Goal: Information Seeking & Learning: Learn about a topic

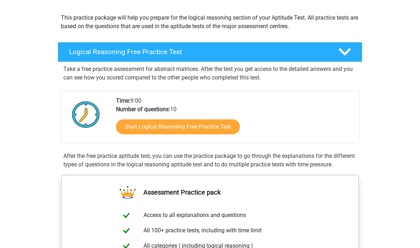
scroll to position [75, 0]
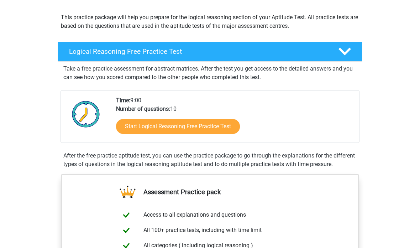
click at [222, 127] on link "Start Logical Reasoning Free Practice Test" at bounding box center [178, 126] width 124 height 15
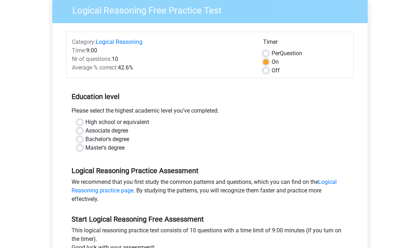
scroll to position [62, 0]
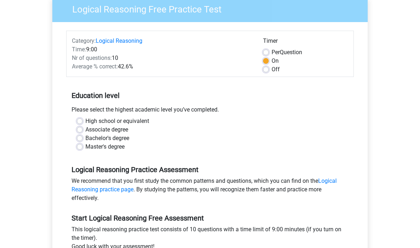
click at [107, 150] on label "Master's degree" at bounding box center [104, 147] width 39 height 9
click at [83, 150] on input "Master's degree" at bounding box center [80, 146] width 6 height 7
radio input "true"
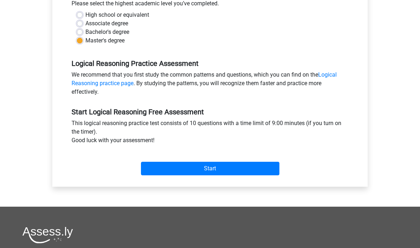
scroll to position [168, 0]
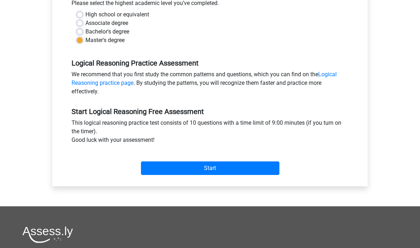
click at [200, 169] on input "Start" at bounding box center [210, 169] width 138 height 14
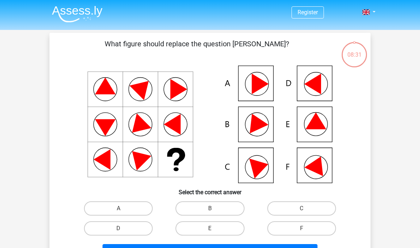
click at [305, 233] on input "F" at bounding box center [303, 230] width 5 height 5
radio input "true"
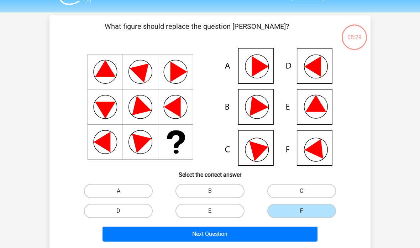
click at [286, 231] on button "Next Question" at bounding box center [209, 233] width 215 height 15
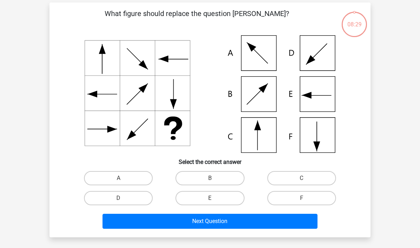
scroll to position [33, 0]
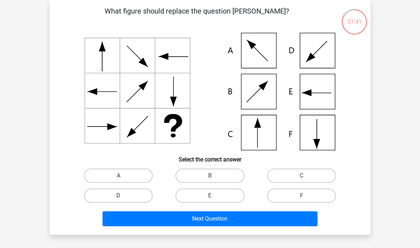
click at [297, 178] on label "C" at bounding box center [301, 175] width 69 height 14
click at [301, 178] on input "C" at bounding box center [303, 177] width 5 height 5
radio input "true"
click at [257, 221] on button "Next Question" at bounding box center [209, 218] width 215 height 15
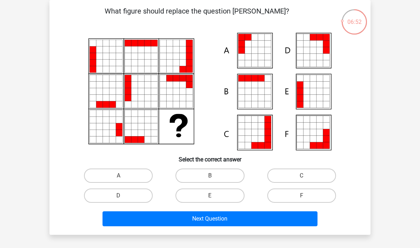
click at [133, 179] on label "A" at bounding box center [118, 175] width 69 height 14
click at [123, 179] on input "A" at bounding box center [120, 177] width 5 height 5
radio input "true"
click at [178, 219] on button "Next Question" at bounding box center [209, 218] width 215 height 15
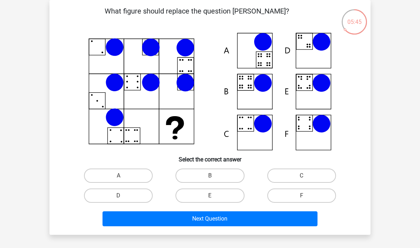
click at [205, 171] on label "B" at bounding box center [209, 175] width 69 height 14
click at [210, 175] on input "B" at bounding box center [212, 177] width 5 height 5
radio input "true"
click at [205, 217] on button "Next Question" at bounding box center [209, 218] width 215 height 15
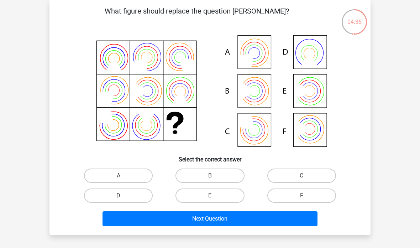
click at [205, 177] on label "B" at bounding box center [209, 175] width 69 height 14
click at [210, 177] on input "B" at bounding box center [212, 177] width 5 height 5
radio input "true"
click at [191, 225] on button "Next Question" at bounding box center [209, 218] width 215 height 15
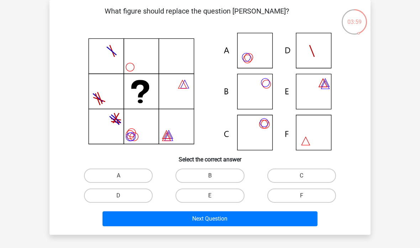
click at [296, 178] on label "C" at bounding box center [301, 175] width 69 height 14
click at [301, 178] on input "C" at bounding box center [303, 177] width 5 height 5
radio input "true"
click at [242, 223] on button "Next Question" at bounding box center [209, 218] width 215 height 15
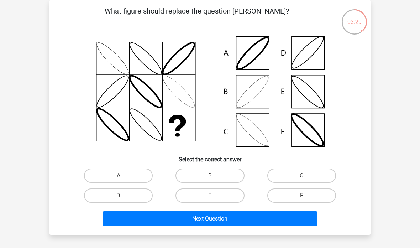
click at [292, 179] on label "C" at bounding box center [301, 175] width 69 height 14
click at [301, 179] on input "C" at bounding box center [303, 177] width 5 height 5
radio input "true"
click at [245, 221] on button "Next Question" at bounding box center [209, 218] width 215 height 15
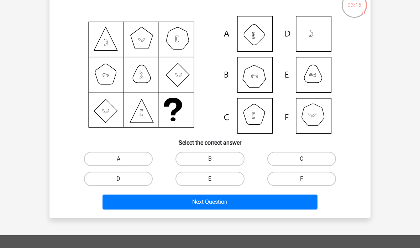
scroll to position [37, 0]
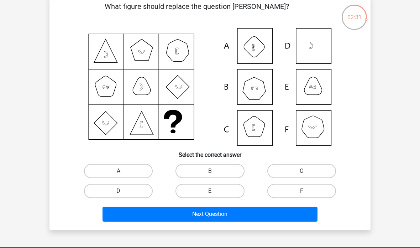
click at [284, 193] on label "F" at bounding box center [301, 191] width 69 height 14
click at [301, 193] on input "F" at bounding box center [303, 193] width 5 height 5
radio input "true"
click at [257, 211] on button "Next Question" at bounding box center [209, 213] width 215 height 15
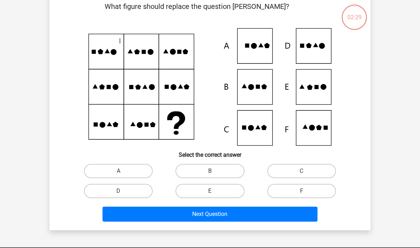
scroll to position [33, 0]
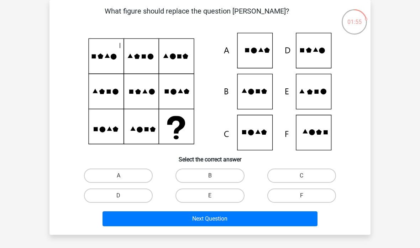
click at [223, 201] on label "E" at bounding box center [209, 195] width 69 height 14
click at [215, 200] on input "E" at bounding box center [212, 197] width 5 height 5
radio input "true"
click at [231, 223] on button "Next Question" at bounding box center [209, 218] width 215 height 15
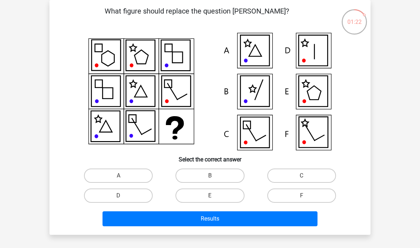
click at [143, 195] on label "D" at bounding box center [118, 195] width 69 height 14
click at [123, 195] on input "D" at bounding box center [120, 197] width 5 height 5
radio input "true"
click at [176, 224] on button "Results" at bounding box center [209, 218] width 215 height 15
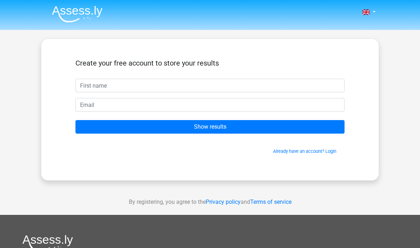
click at [231, 88] on input "text" at bounding box center [209, 86] width 269 height 14
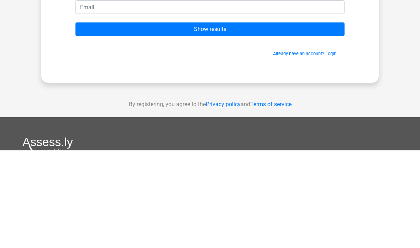
click at [271, 120] on input "Show results" at bounding box center [209, 127] width 269 height 14
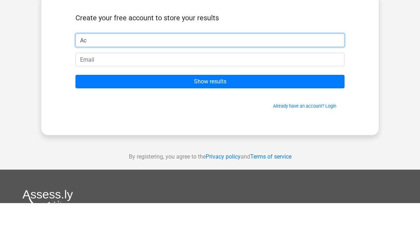
type input "Ac"
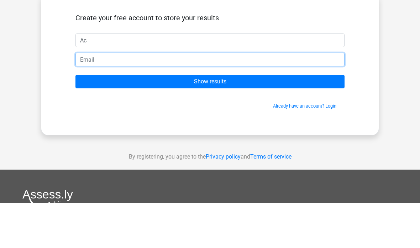
click at [266, 98] on input "email" at bounding box center [209, 105] width 269 height 14
type input "acwegener@gmail.com"
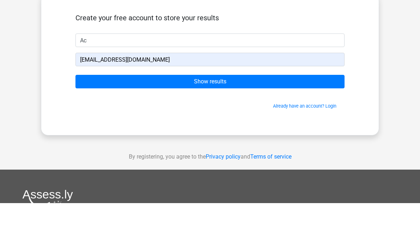
scroll to position [45, 0]
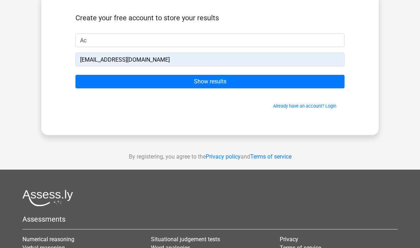
click at [280, 75] on input "Show results" at bounding box center [209, 82] width 269 height 14
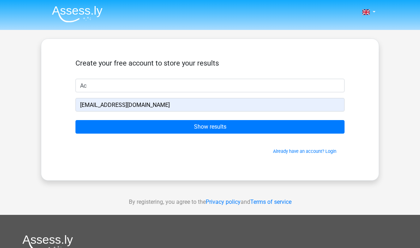
scroll to position [74, 0]
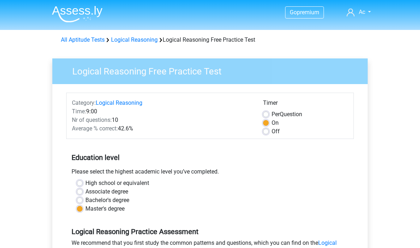
scroll to position [197, 0]
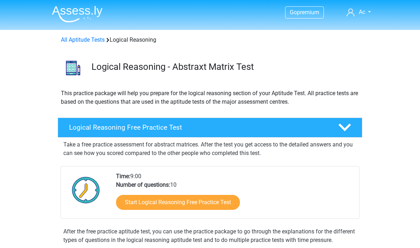
scroll to position [104, 0]
